Goal: Information Seeking & Learning: Learn about a topic

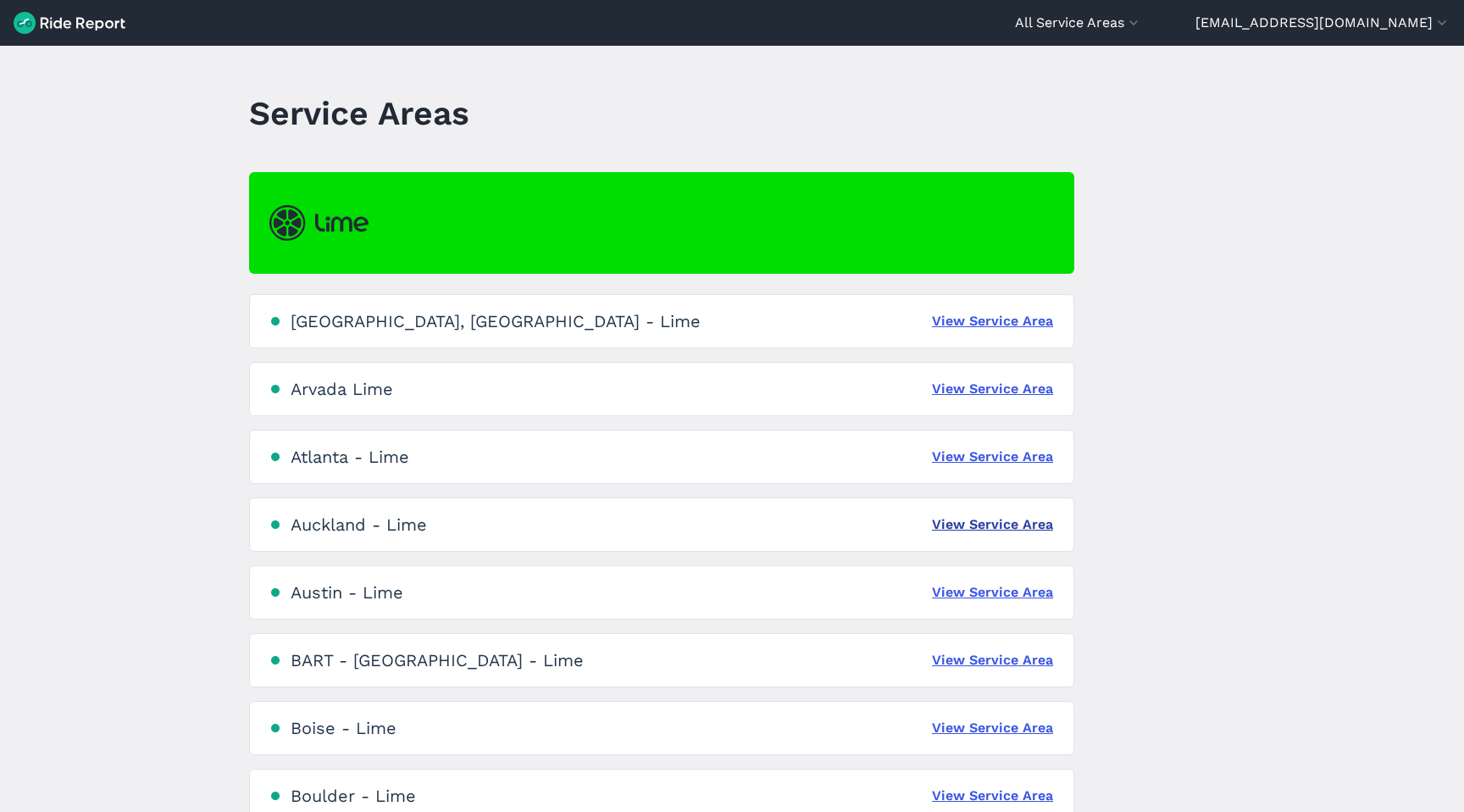
click at [958, 531] on link "View Service Area" at bounding box center [993, 525] width 121 height 20
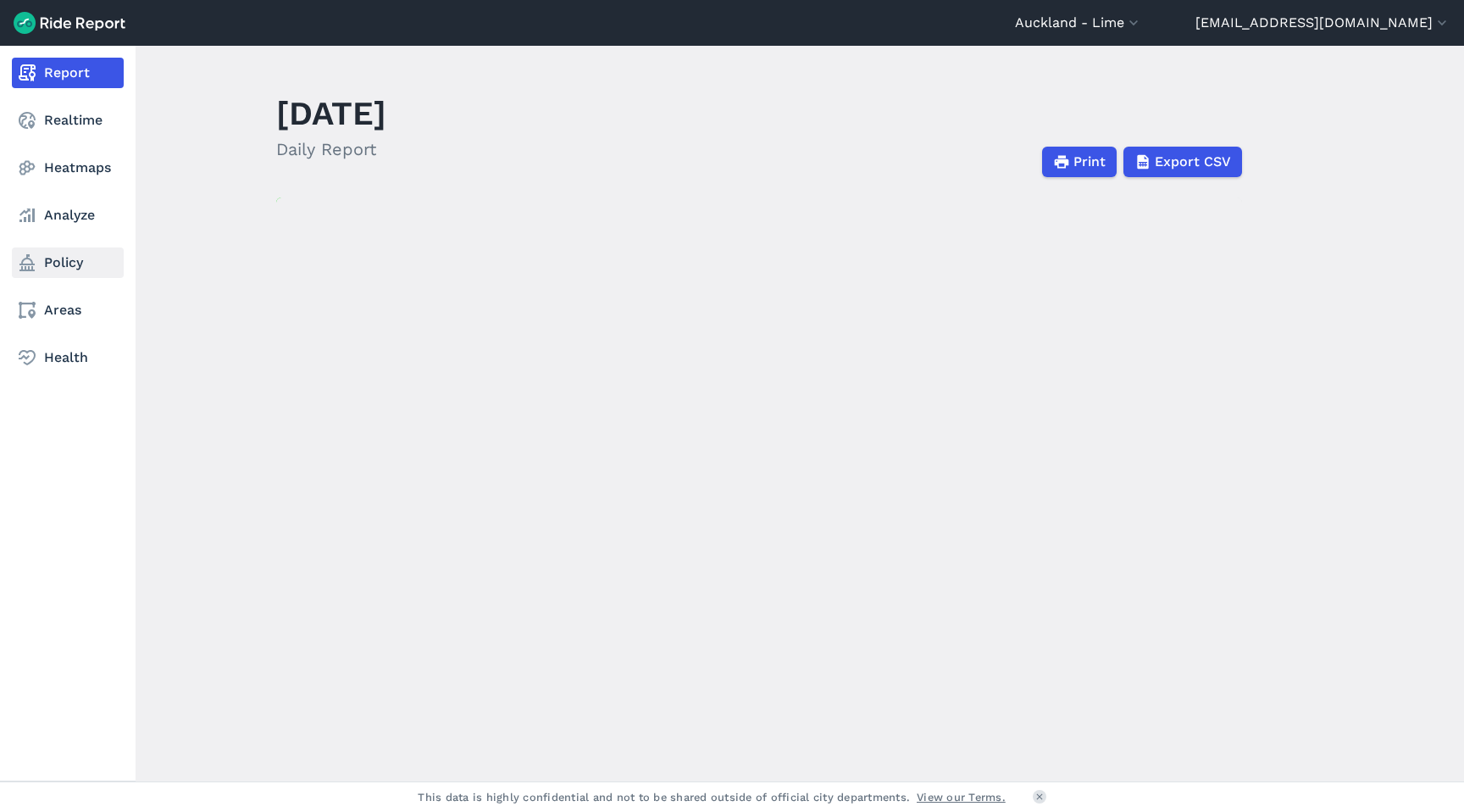
click at [57, 259] on link "Policy" at bounding box center [67, 263] width 112 height 31
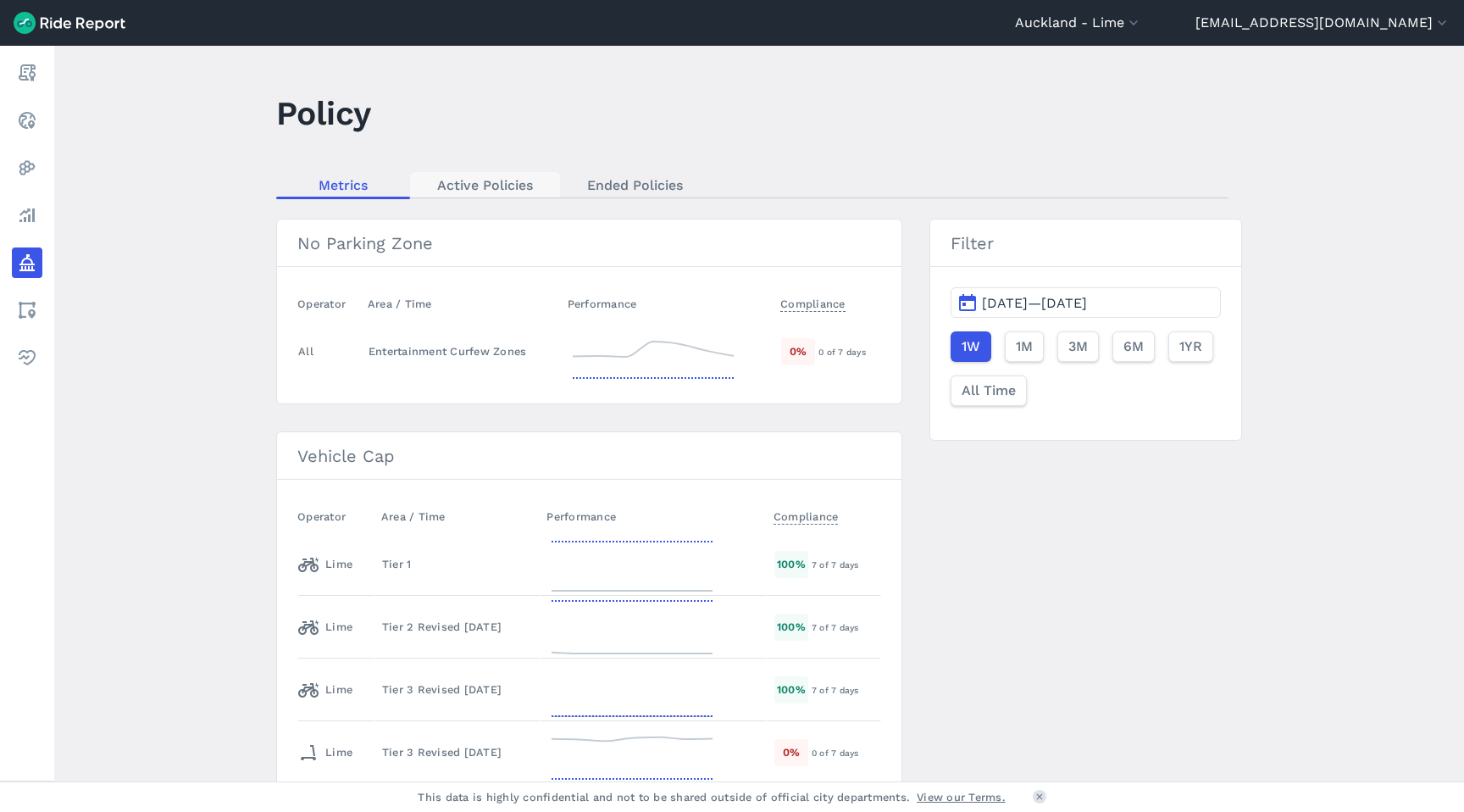
click at [501, 190] on link "Active Policies" at bounding box center [485, 185] width 150 height 26
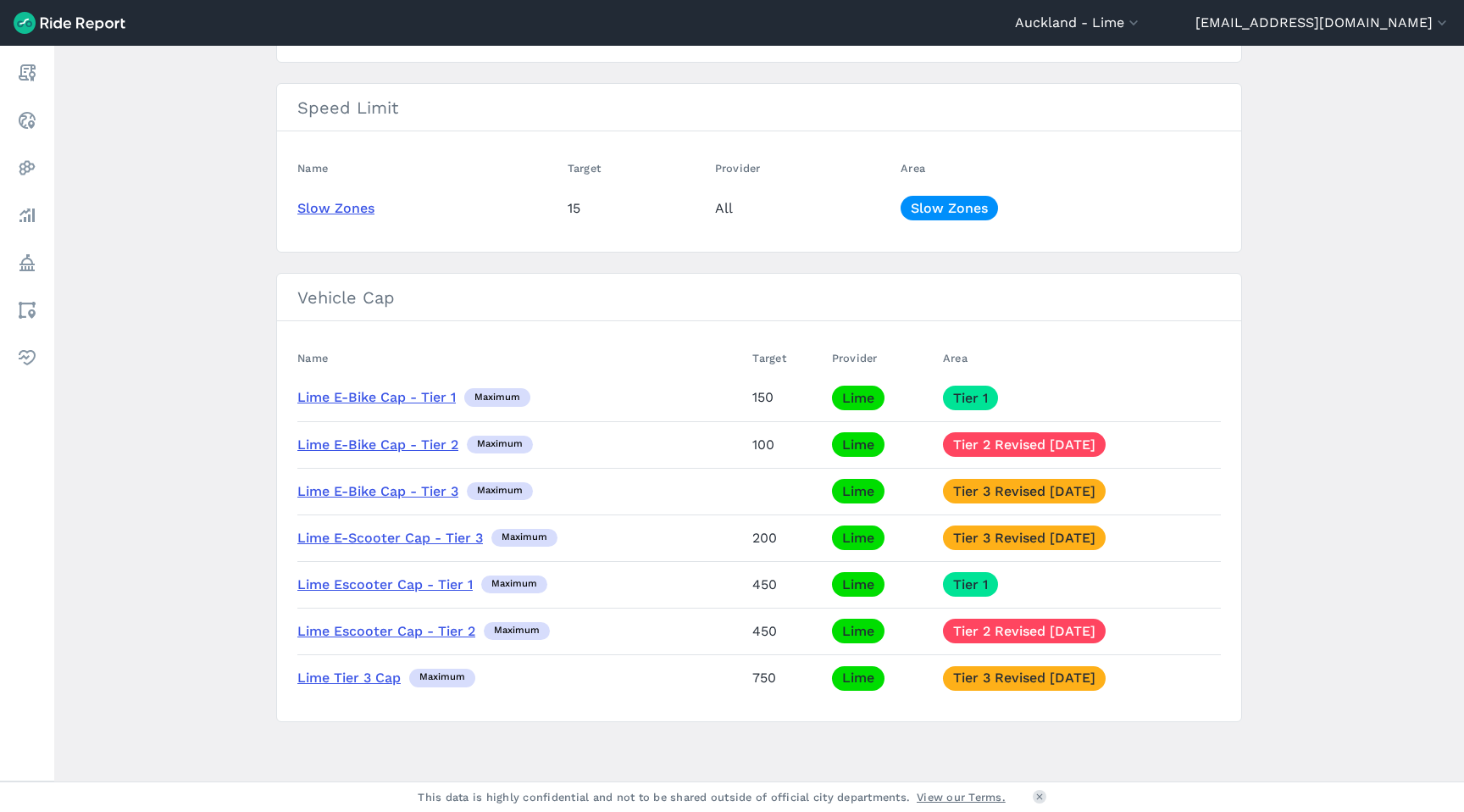
scroll to position [327, 0]
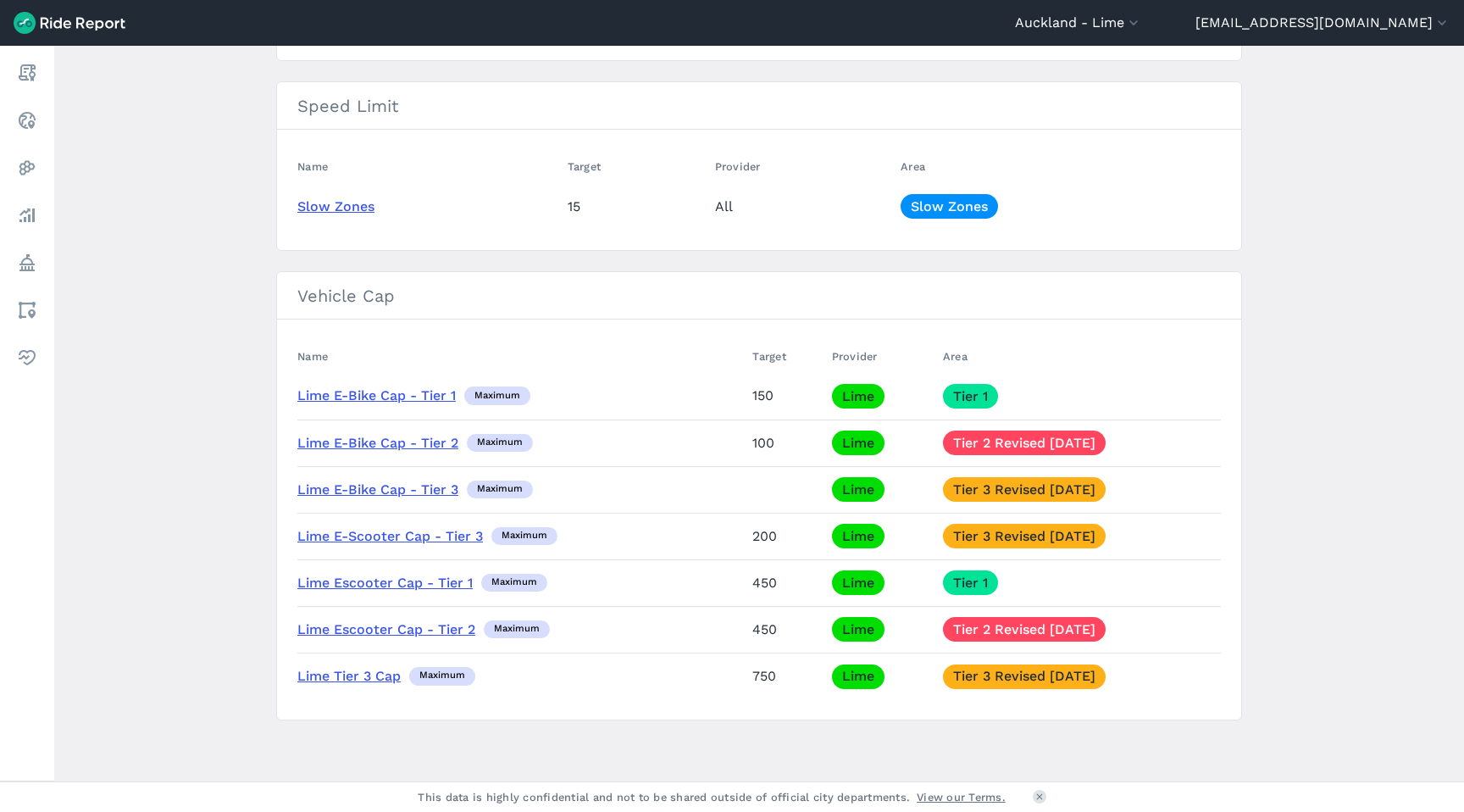
click at [389, 631] on link "Lime Escooter Cap - Tier 2" at bounding box center [386, 629] width 178 height 16
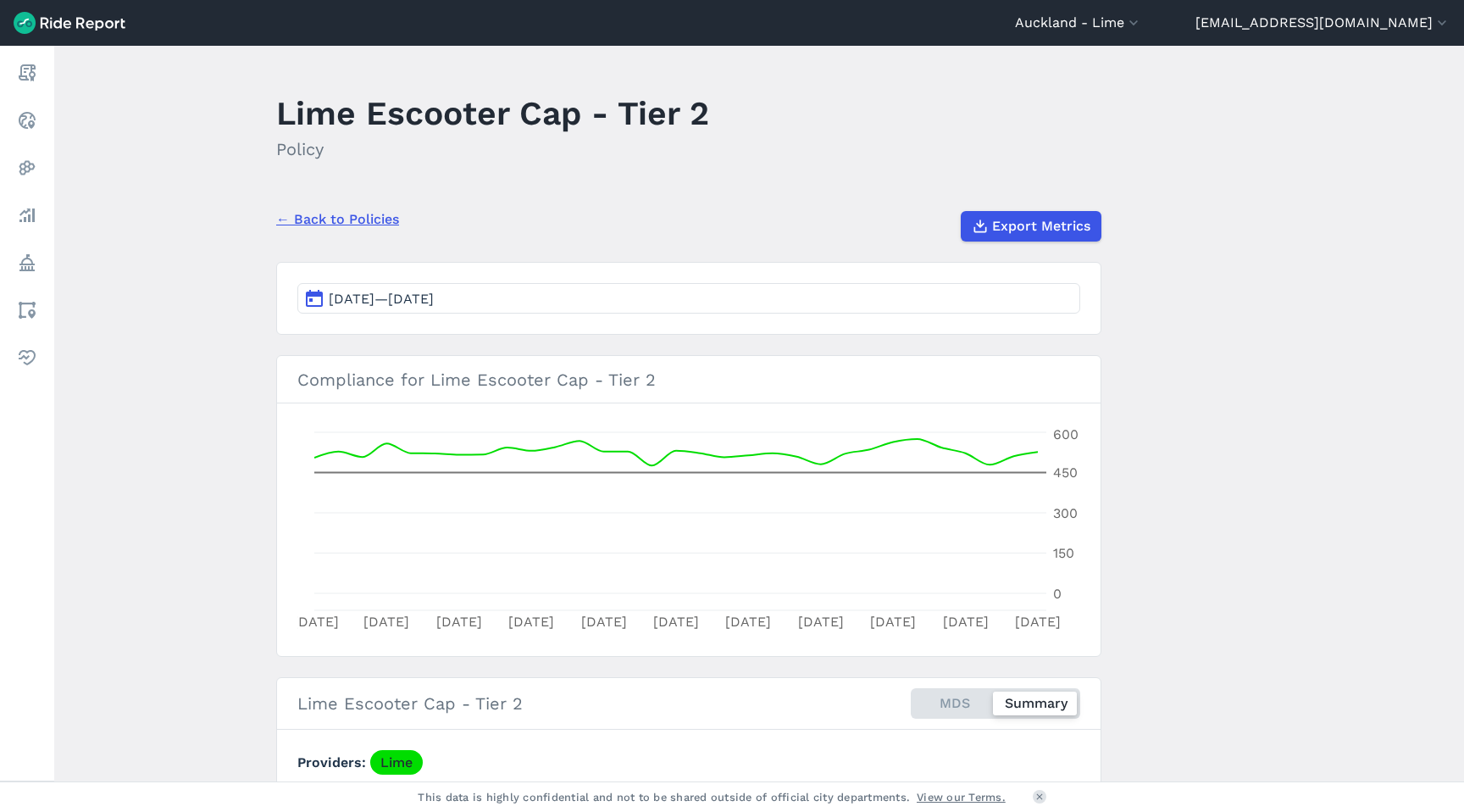
click at [434, 301] on span "[DATE]—[DATE]" at bounding box center [381, 299] width 105 height 16
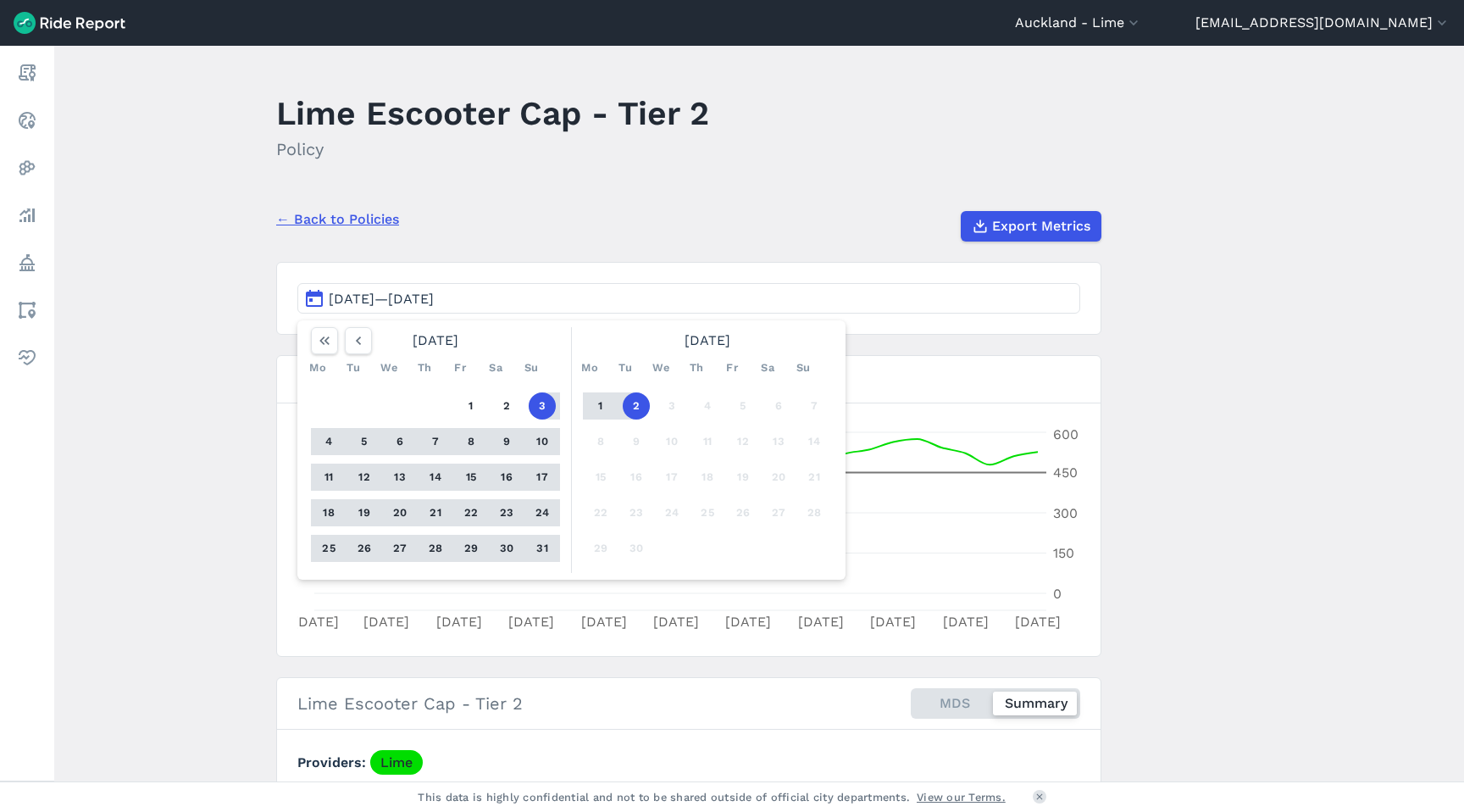
drag, startPoint x: 363, startPoint y: 513, endPoint x: 385, endPoint y: 515, distance: 22.1
click at [363, 513] on button "19" at bounding box center [364, 513] width 27 height 27
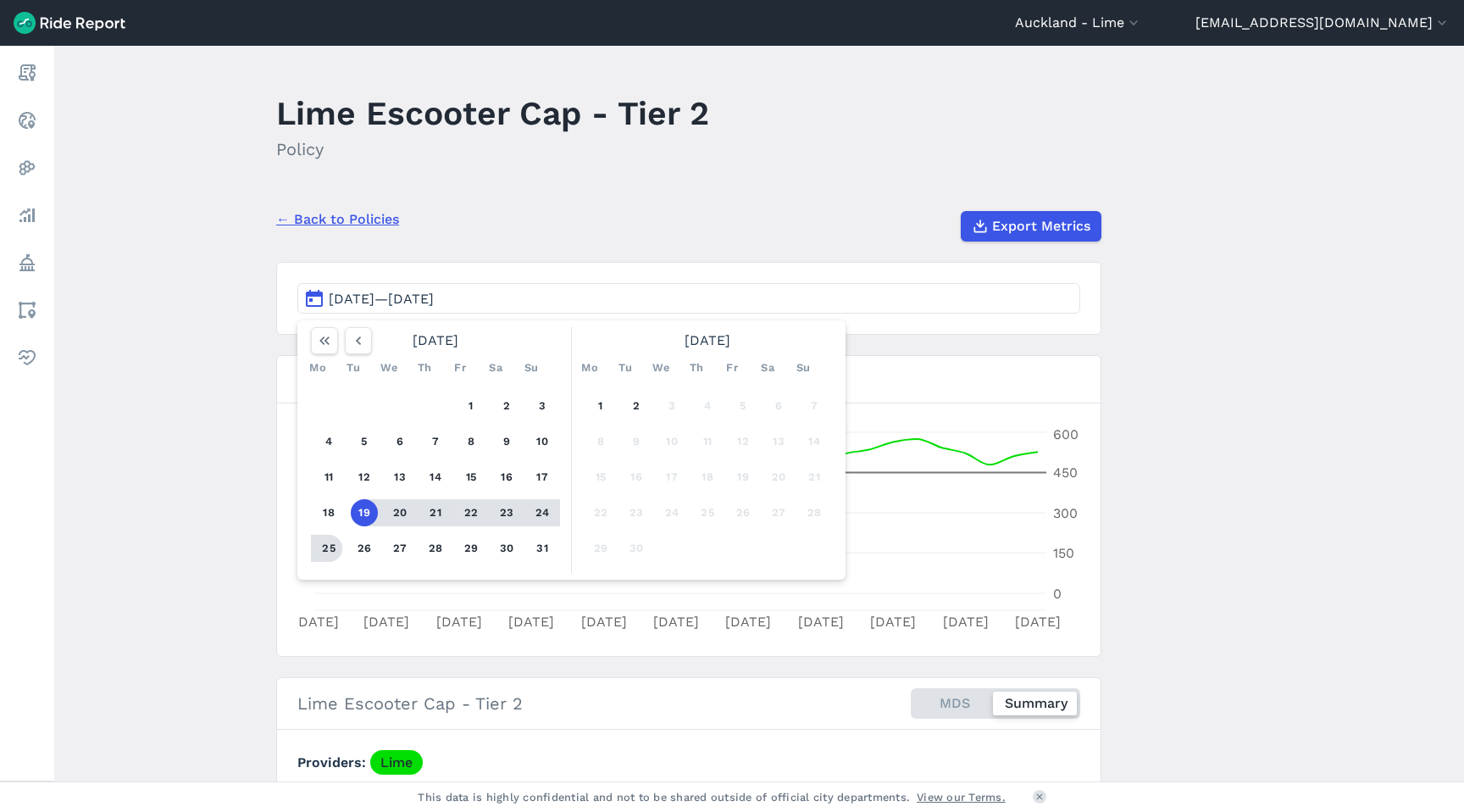
click at [329, 551] on button "25" at bounding box center [328, 548] width 27 height 27
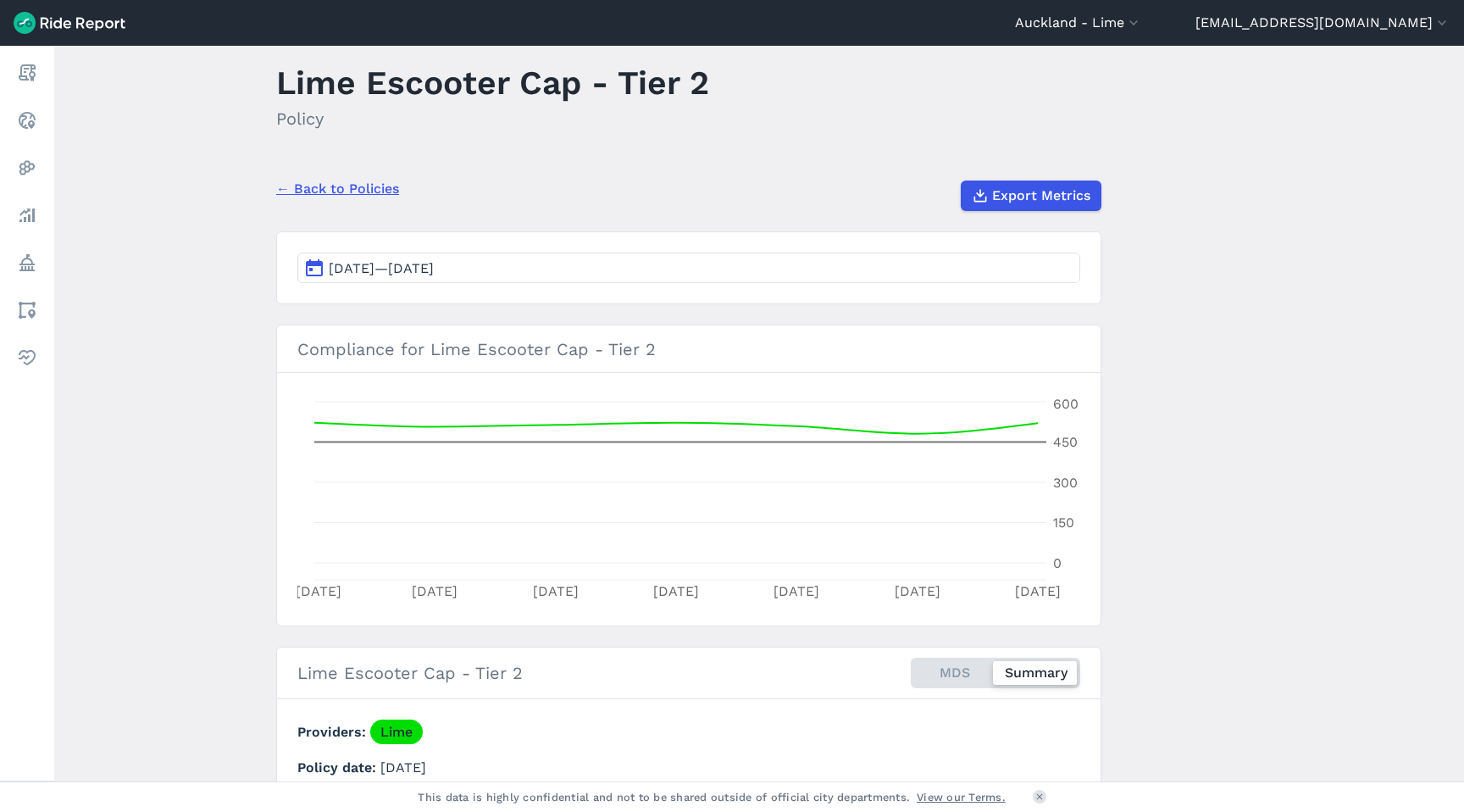
scroll to position [35, 0]
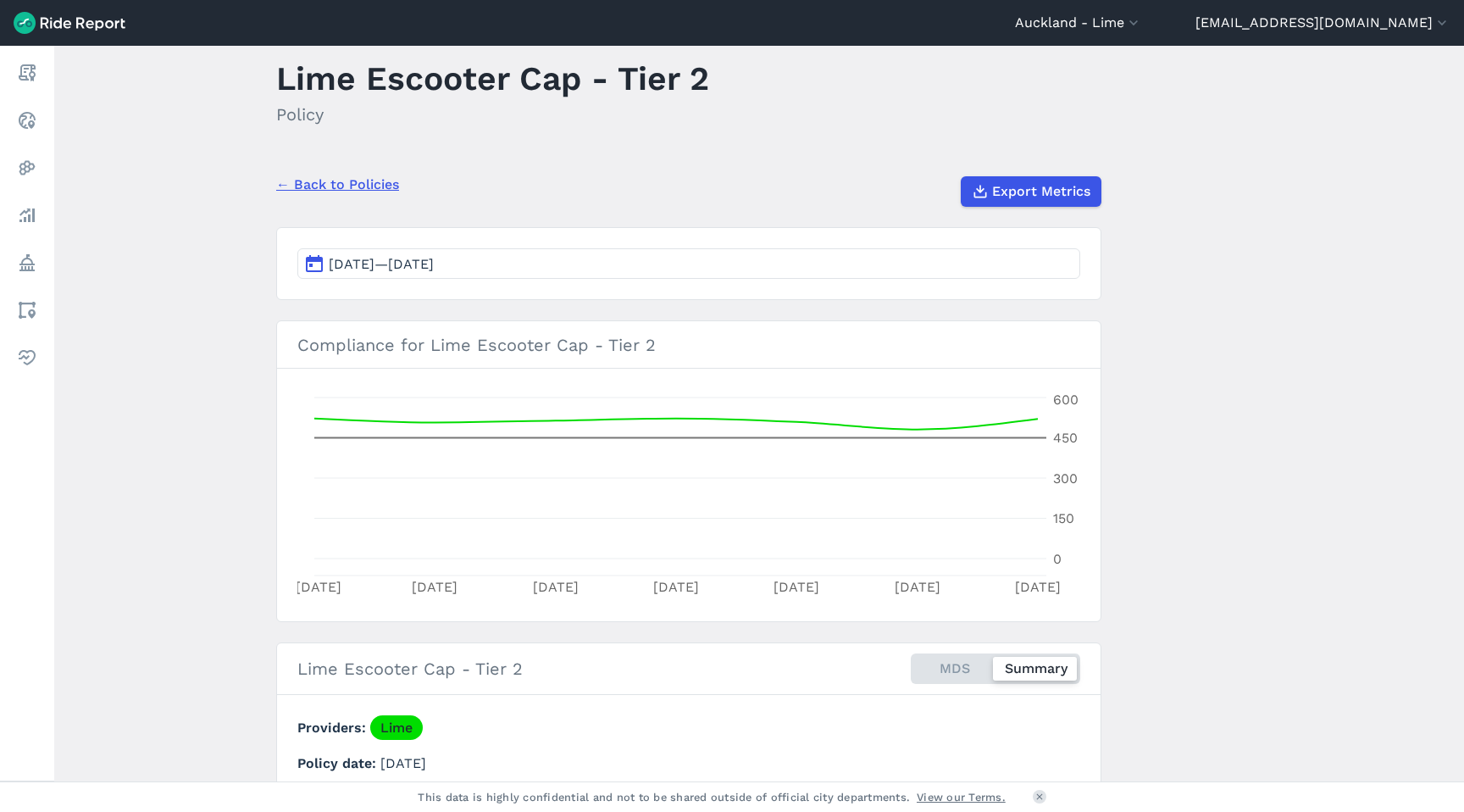
click at [310, 186] on link "← Back to Policies" at bounding box center [338, 185] width 123 height 20
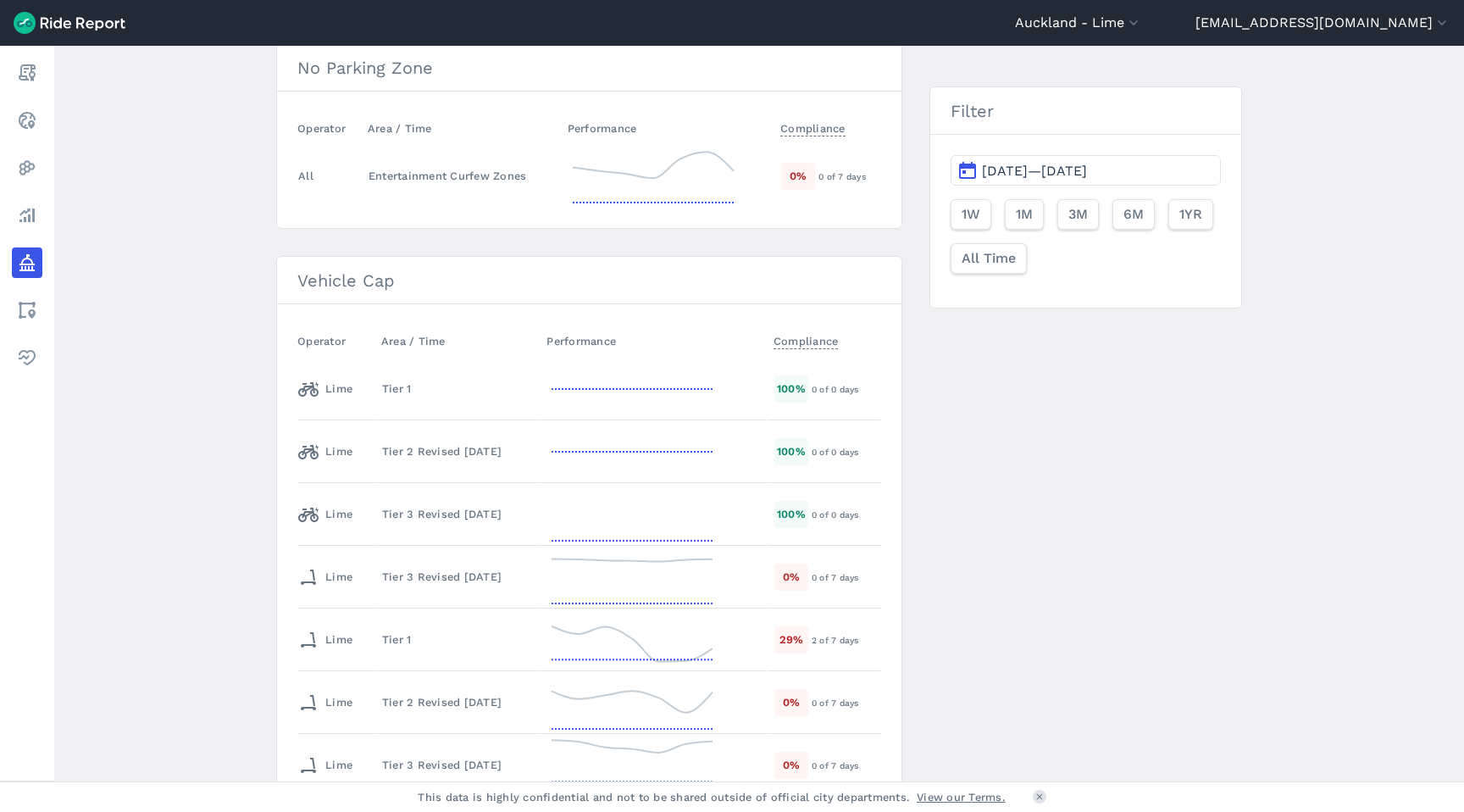
scroll to position [273, 0]
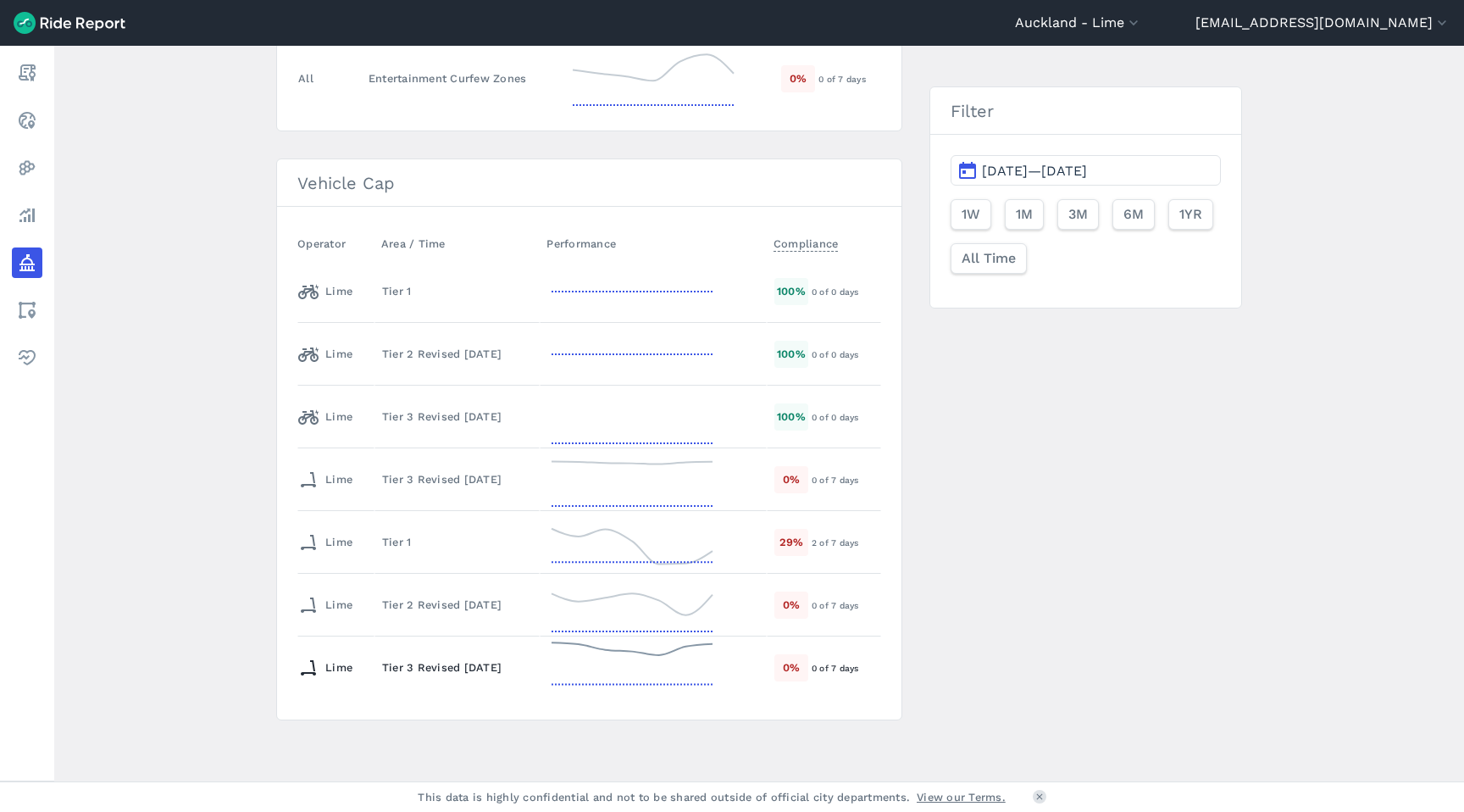
click at [460, 674] on div "Tier 3 Revised [DATE]" at bounding box center [457, 667] width 150 height 16
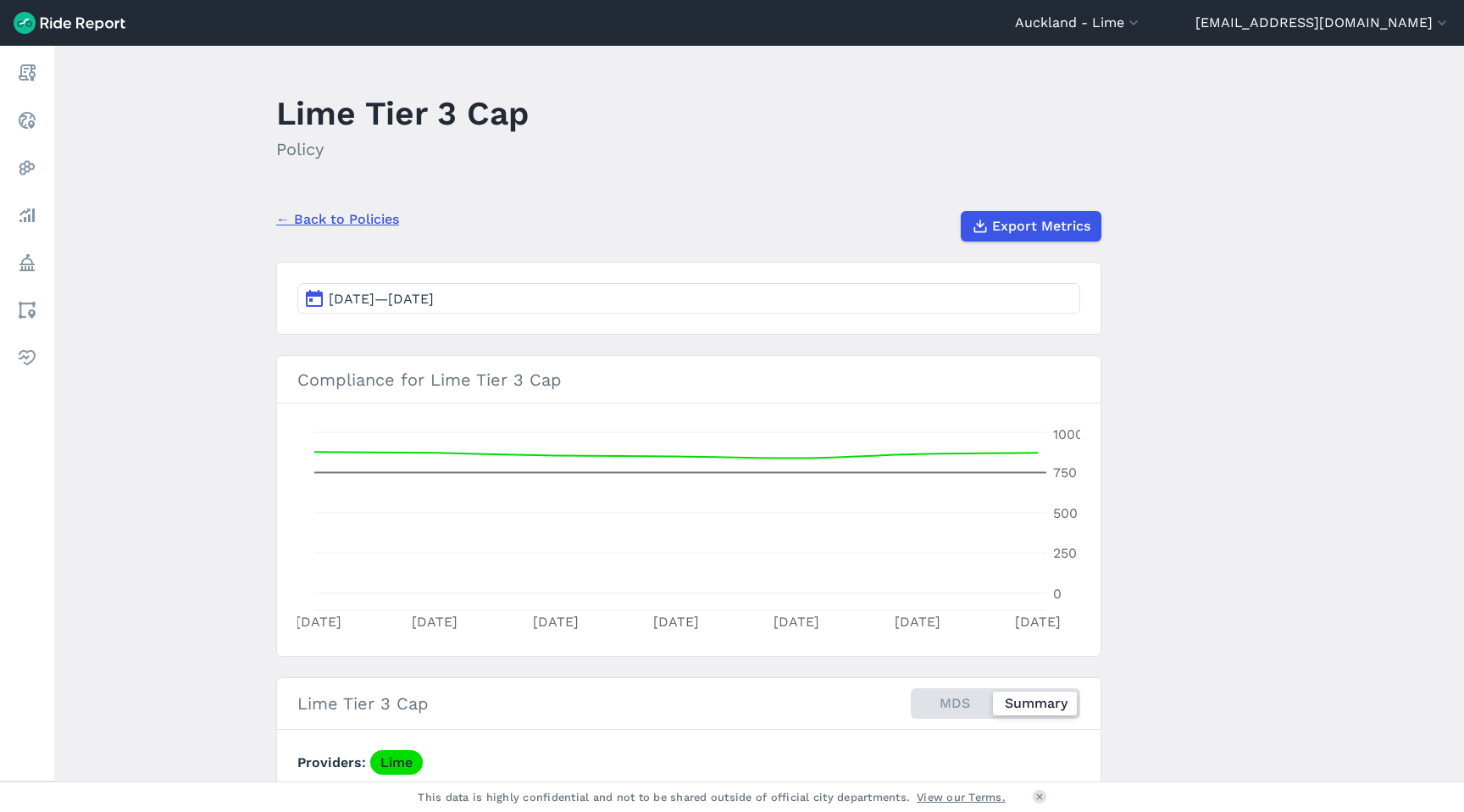
click at [321, 218] on link "← Back to Policies" at bounding box center [338, 219] width 123 height 20
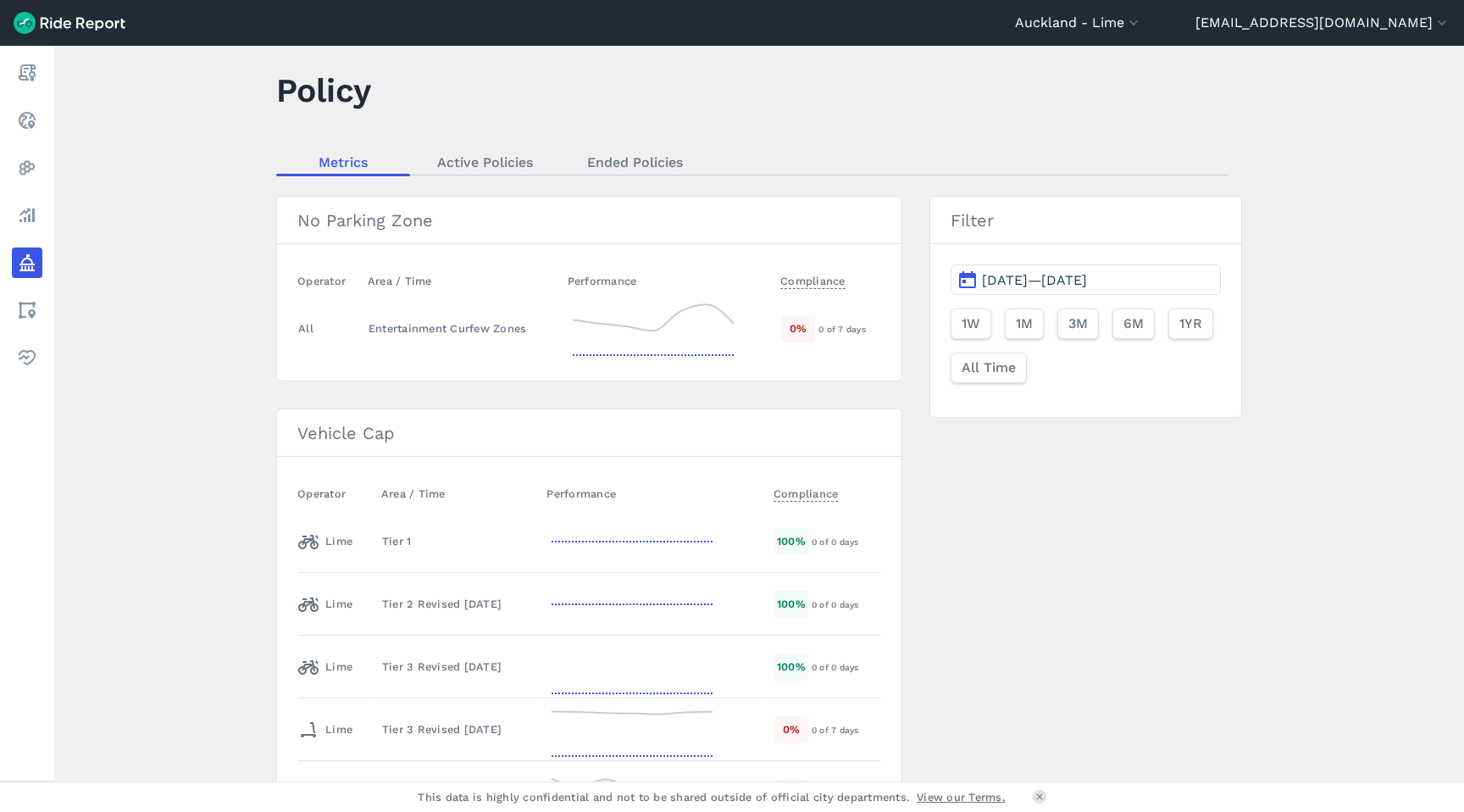
scroll to position [119, 0]
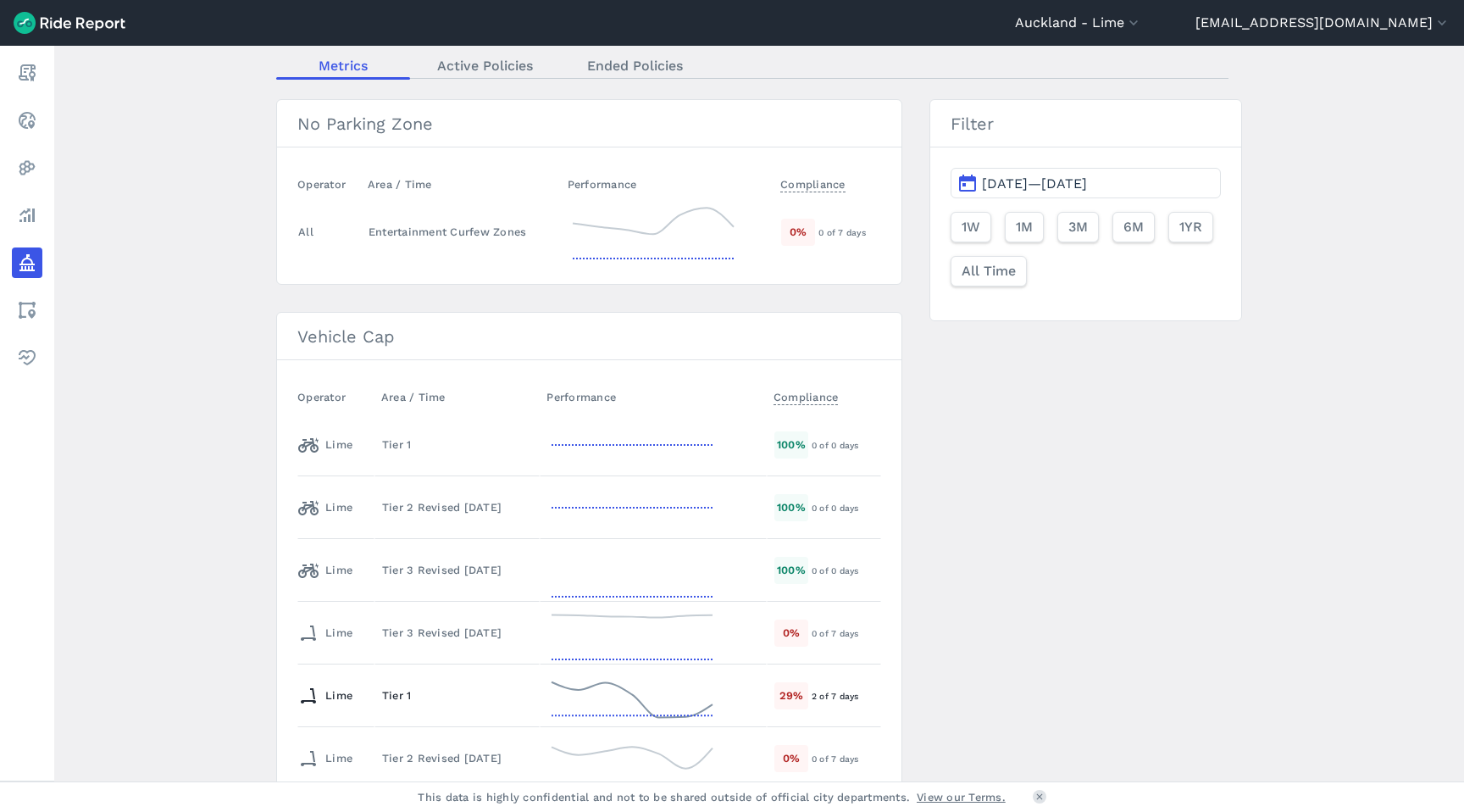
click at [388, 697] on div "Tier 1" at bounding box center [457, 695] width 150 height 16
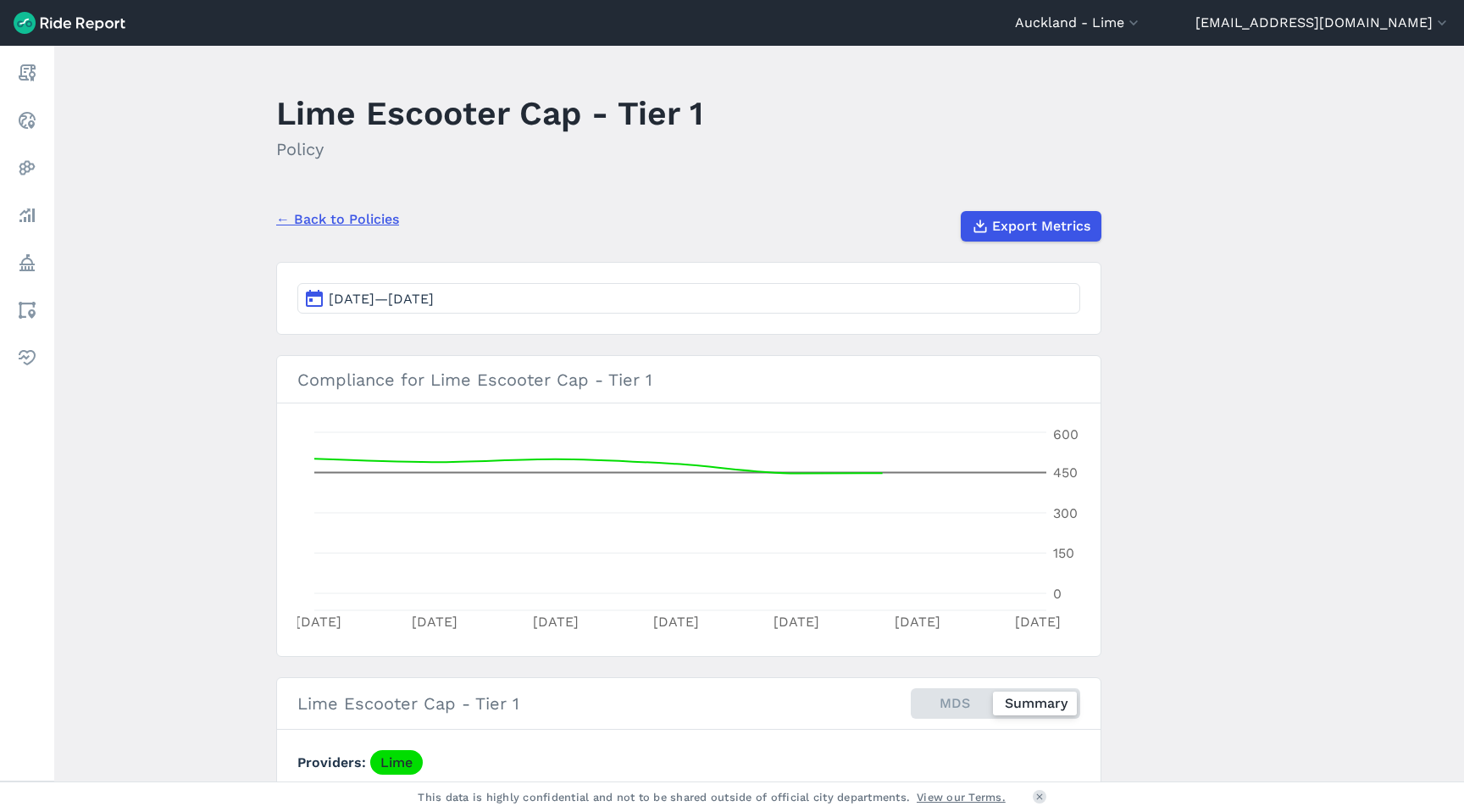
scroll to position [3, 0]
